Goal: Use online tool/utility: Utilize a website feature to perform a specific function

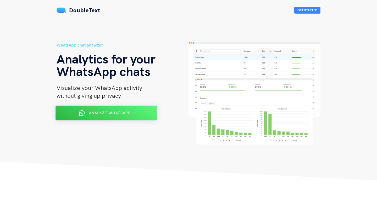
click at [77, 116] on div "Analyze WhatsApp" at bounding box center [106, 113] width 83 height 8
click at [102, 115] on span "Analyze WhatsApp" at bounding box center [109, 113] width 41 height 5
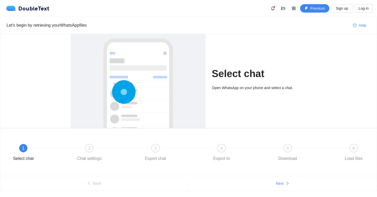
scroll to position [14, 0]
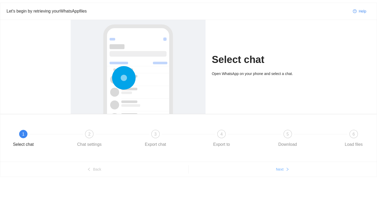
click at [281, 172] on span "Next" at bounding box center [280, 170] width 8 height 6
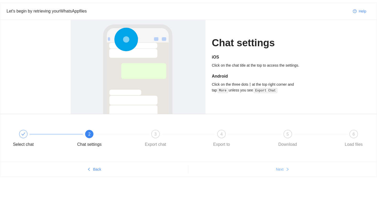
click at [281, 172] on span "Next" at bounding box center [280, 170] width 8 height 6
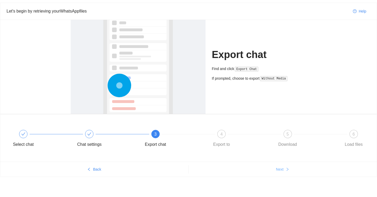
click at [281, 172] on span "Next" at bounding box center [280, 170] width 8 height 6
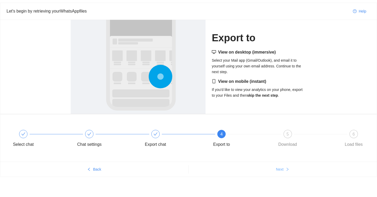
click at [281, 172] on span "Next" at bounding box center [280, 170] width 8 height 6
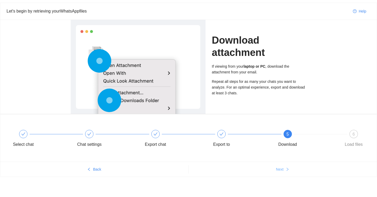
click at [281, 172] on span "Next" at bounding box center [280, 170] width 8 height 6
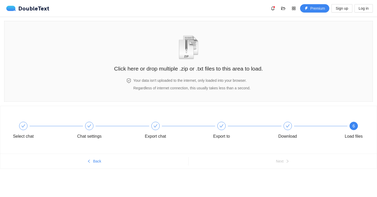
scroll to position [0, 0]
click at [162, 70] on h2 "Click here or drop multiple .zip or .txt files to this area to load." at bounding box center [188, 68] width 149 height 9
click at [186, 74] on div "Click here or drop multiple .zip or .txt files to this area to load." at bounding box center [188, 50] width 149 height 49
click at [182, 66] on h2 "Click here or drop multiple .zip or .txt files to this area to load." at bounding box center [188, 68] width 149 height 9
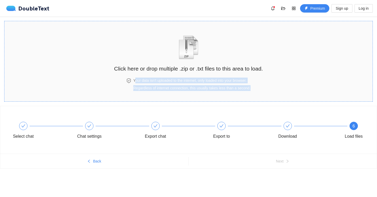
drag, startPoint x: 128, startPoint y: 83, endPoint x: 227, endPoint y: 92, distance: 100.2
click at [227, 92] on div "Your data isn't uploaded to the internet, only loaded into your browser. Regard…" at bounding box center [188, 87] width 149 height 19
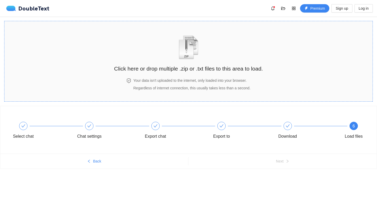
click at [175, 72] on h2 "Click here or drop multiple .zip or .txt files to this area to load." at bounding box center [188, 68] width 149 height 9
click at [157, 86] on span "Regardless of internet connection, this usually takes less than a second." at bounding box center [191, 88] width 117 height 4
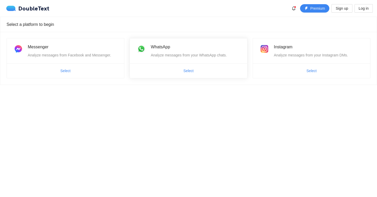
click at [158, 70] on span "Select" at bounding box center [188, 71] width 117 height 8
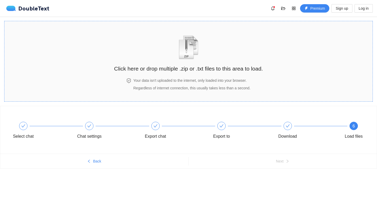
click at [175, 75] on div "Click here or drop multiple .zip or .txt files to this area to load." at bounding box center [188, 50] width 149 height 49
click at [179, 47] on img "zipOrTextIcon" at bounding box center [189, 47] width 24 height 24
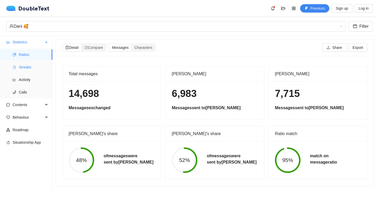
click at [28, 67] on span "Streaks" at bounding box center [33, 67] width 29 height 10
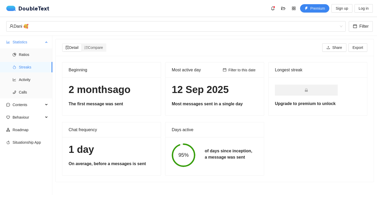
click at [29, 74] on ul "Ratios Streaks Activity Calls" at bounding box center [26, 73] width 52 height 50
click at [29, 76] on span "Activity" at bounding box center [33, 80] width 29 height 10
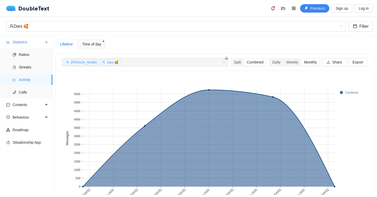
click at [30, 85] on ul "Ratios Streaks Activity Calls" at bounding box center [26, 73] width 52 height 50
click at [30, 90] on span "Calls" at bounding box center [33, 92] width 29 height 10
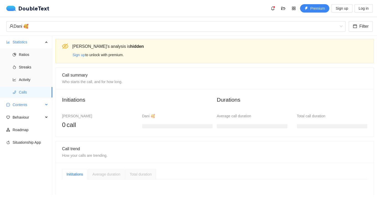
click at [31, 105] on span "Contents" at bounding box center [28, 105] width 31 height 10
click at [30, 118] on span "Word Cloud" at bounding box center [33, 117] width 29 height 10
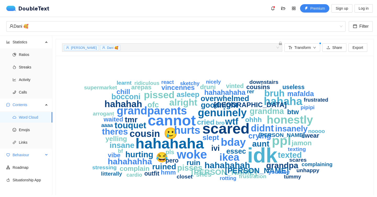
click at [32, 156] on span "Behaviour" at bounding box center [28, 155] width 31 height 10
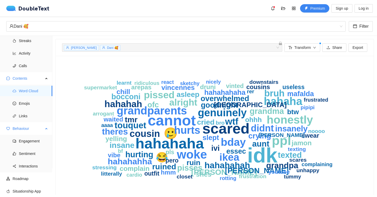
scroll to position [28, 0]
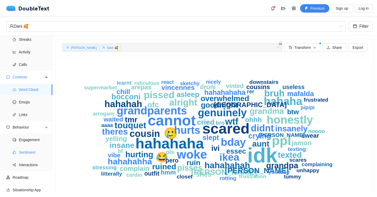
click at [32, 152] on span "Sentiment" at bounding box center [33, 152] width 29 height 10
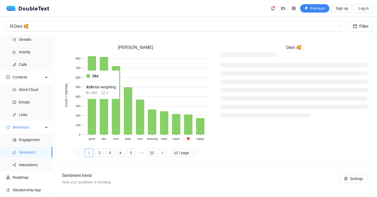
scroll to position [156, 0]
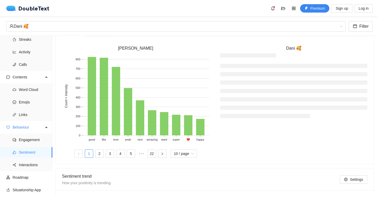
click at [287, 75] on li at bounding box center [293, 74] width 147 height 4
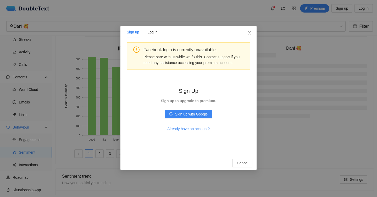
click at [251, 32] on icon "close" at bounding box center [250, 33] width 4 height 4
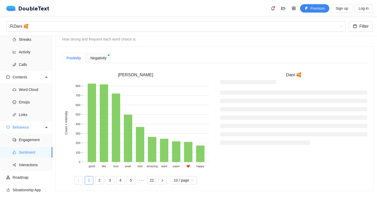
scroll to position [121, 0]
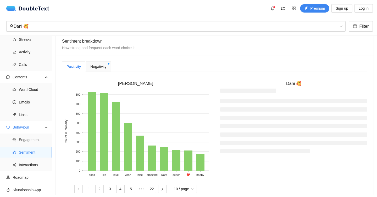
click at [97, 62] on div "Negativity" at bounding box center [98, 67] width 25 height 10
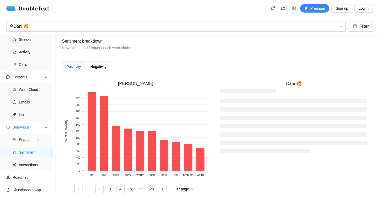
click at [77, 64] on div "Positivity" at bounding box center [74, 67] width 14 height 6
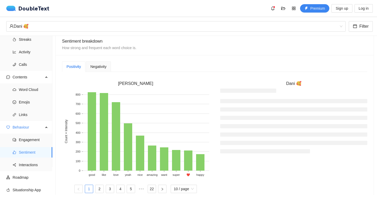
click at [109, 65] on div "Negativity" at bounding box center [98, 67] width 25 height 10
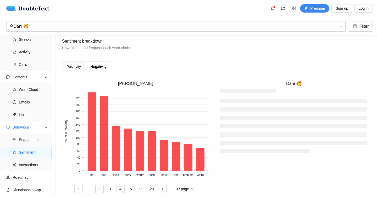
click at [86, 67] on div "Positivity Negativity" at bounding box center [86, 67] width 49 height 10
click at [85, 67] on div "Positivity" at bounding box center [73, 67] width 23 height 10
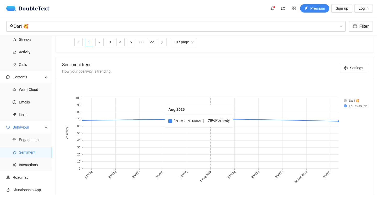
scroll to position [270, 0]
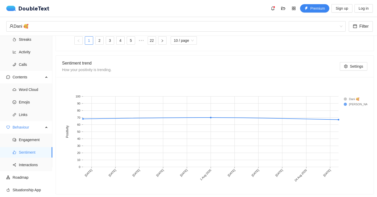
click at [351, 100] on rect at bounding box center [354, 99] width 21 height 5
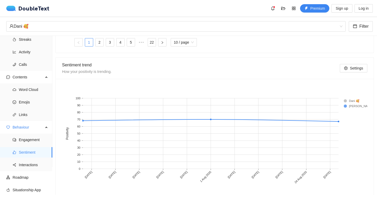
scroll to position [272, 0]
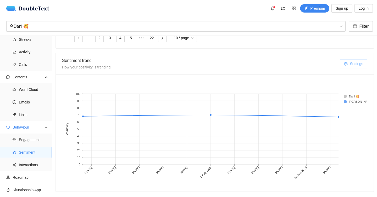
click at [352, 63] on span "Settings" at bounding box center [356, 64] width 13 height 6
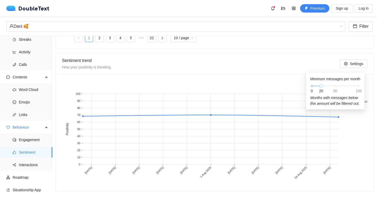
click at [278, 75] on div "[DATE] [DATE] [DATE] [DATE] [DATE] [DATE] [DATE] [DATE] [DATE] [DATE] [DATE] 0 …" at bounding box center [215, 133] width 318 height 117
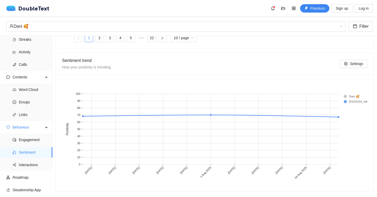
scroll to position [0, 0]
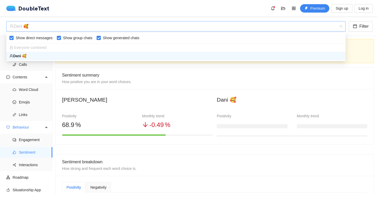
click at [72, 25] on div "Dani 🥰" at bounding box center [173, 26] width 328 height 10
click at [76, 29] on div "Dani 🥰" at bounding box center [173, 26] width 328 height 10
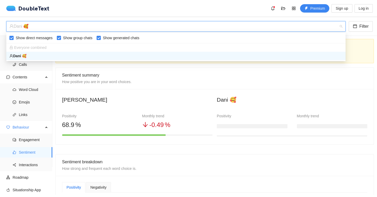
click at [75, 52] on div "Dani 🥰" at bounding box center [175, 56] width 339 height 8
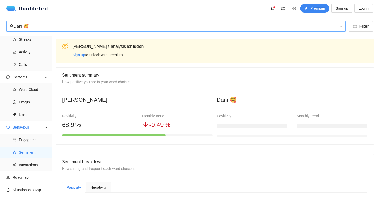
click at [106, 74] on div "Sentiment summary How positive you are in your word choices." at bounding box center [214, 78] width 305 height 13
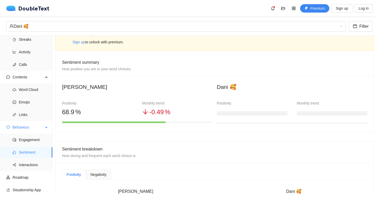
scroll to position [28, 0]
click at [32, 165] on span "Interactions" at bounding box center [33, 165] width 29 height 10
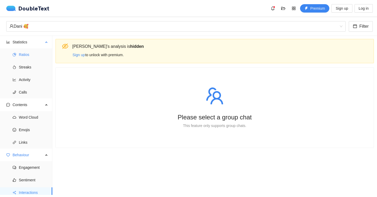
click at [33, 54] on span "Ratios" at bounding box center [33, 55] width 29 height 10
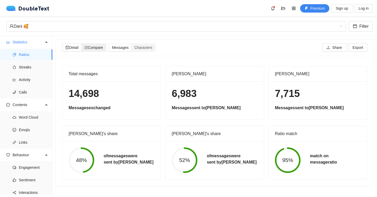
click at [97, 45] on div "Compare" at bounding box center [93, 47] width 25 height 7
click at [81, 44] on input "Compare" at bounding box center [81, 44] width 0 height 0
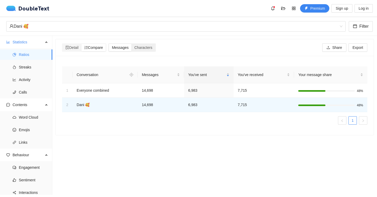
click at [116, 47] on span "Messages" at bounding box center [120, 48] width 17 height 4
click at [109, 44] on input "Messages" at bounding box center [109, 44] width 0 height 0
click at [144, 46] on span "Characters" at bounding box center [143, 48] width 18 height 4
click at [131, 44] on input "Characters" at bounding box center [131, 44] width 0 height 0
click at [126, 45] on div "Messages" at bounding box center [120, 47] width 23 height 7
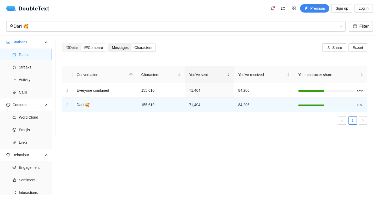
click at [109, 44] on input "Messages" at bounding box center [109, 44] width 0 height 0
click at [144, 46] on span "Characters" at bounding box center [143, 48] width 18 height 4
click at [131, 44] on input "Characters" at bounding box center [131, 44] width 0 height 0
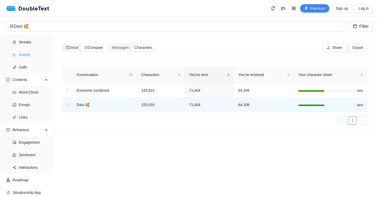
scroll to position [28, 0]
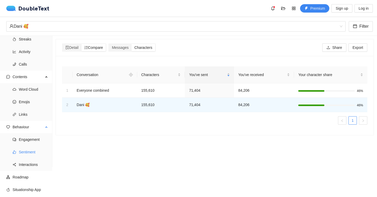
click at [32, 149] on span "Sentiment" at bounding box center [33, 152] width 29 height 10
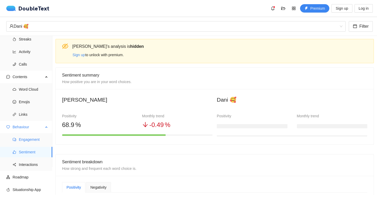
click at [32, 135] on span "Engagement" at bounding box center [33, 140] width 29 height 10
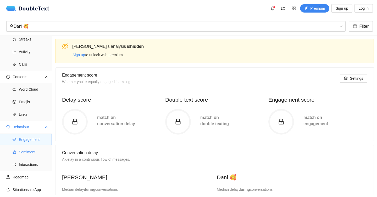
click at [32, 150] on span "Sentiment" at bounding box center [33, 152] width 29 height 10
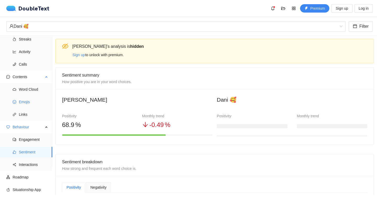
click at [30, 99] on span "Emojis" at bounding box center [33, 102] width 29 height 10
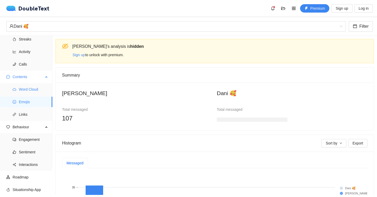
click at [31, 88] on span "Word Cloud" at bounding box center [33, 89] width 29 height 10
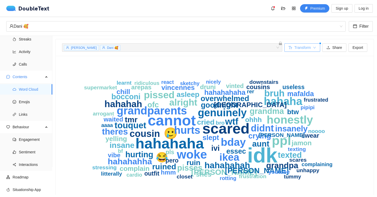
click at [294, 46] on span "Transform" at bounding box center [302, 48] width 17 height 6
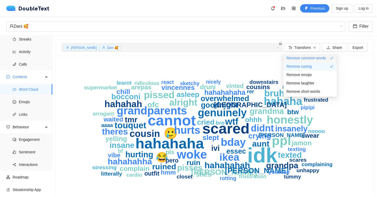
click at [294, 60] on span "Remove common words" at bounding box center [307, 58] width 40 height 6
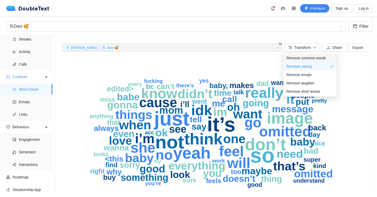
click at [294, 57] on span "Remove common words" at bounding box center [307, 58] width 40 height 6
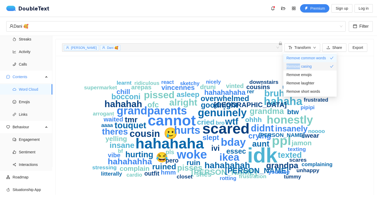
click at [290, 67] on span "Remove casing" at bounding box center [299, 67] width 25 height 6
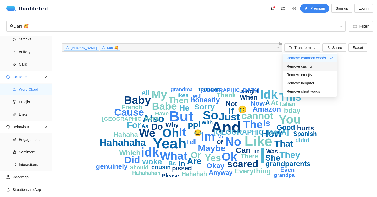
click at [292, 68] on span "Remove casing" at bounding box center [299, 67] width 25 height 6
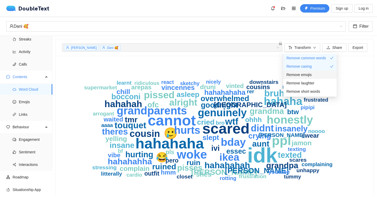
click at [294, 75] on span "Remove emojis" at bounding box center [299, 75] width 25 height 6
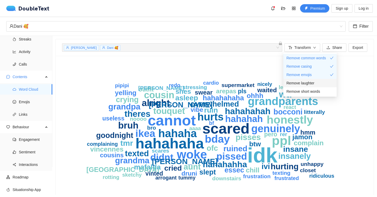
click at [298, 85] on span "Remove laughter" at bounding box center [301, 83] width 28 height 6
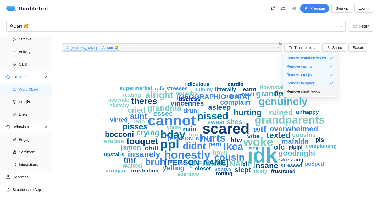
click at [301, 94] on span "Remove short words" at bounding box center [304, 92] width 34 height 6
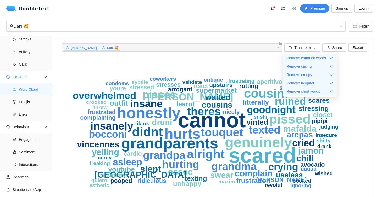
click at [362, 126] on icon "scared cannot honestly grandparents genuinely hurts pissed didnt cousin alright…" at bounding box center [214, 130] width 305 height 136
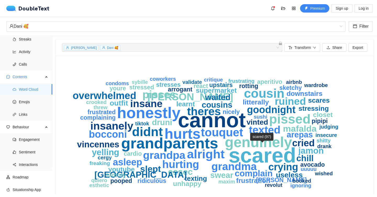
click at [272, 161] on text "scared" at bounding box center [263, 155] width 68 height 23
drag, startPoint x: 262, startPoint y: 156, endPoint x: 265, endPoint y: 153, distance: 4.3
click at [265, 156] on text "scared" at bounding box center [263, 155] width 68 height 23
click at [303, 48] on span "Transform" at bounding box center [302, 48] width 17 height 6
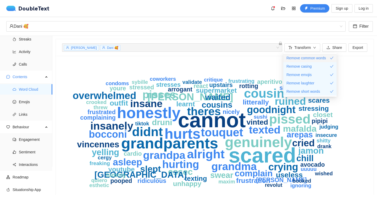
click at [298, 58] on span "Remove common words" at bounding box center [307, 58] width 40 height 6
click at [318, 55] on span "Remove common words" at bounding box center [307, 58] width 40 height 6
click at [354, 66] on icon "scared cannot honestly grandparents genuinely hurts pissed didnt cousin alright…" at bounding box center [214, 130] width 305 height 136
click at [257, 46] on div "[PERSON_NAME] 🥰 + 0 ..." at bounding box center [169, 48] width 212 height 6
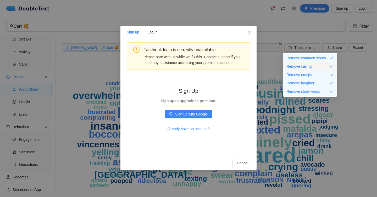
click at [310, 64] on span "Remove casing" at bounding box center [299, 67] width 25 height 6
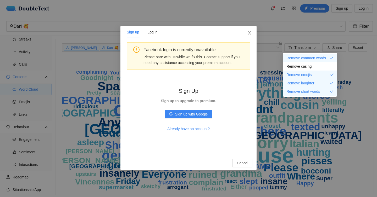
click at [250, 33] on icon "close" at bounding box center [250, 33] width 4 height 4
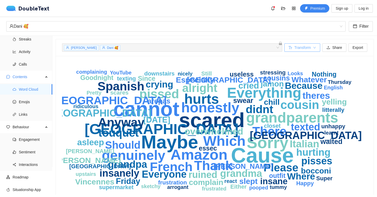
click at [307, 45] on span "Transform" at bounding box center [302, 48] width 17 height 6
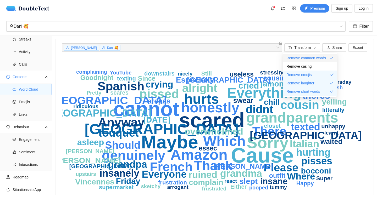
click at [303, 54] on li "Remove common words" at bounding box center [309, 58] width 53 height 8
click at [303, 57] on span "Remove common words" at bounding box center [307, 58] width 40 height 6
